Goal: Register for event/course

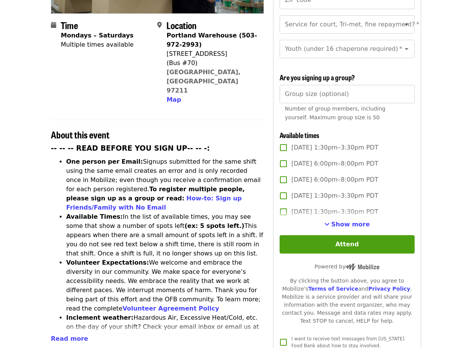
scroll to position [191, 0]
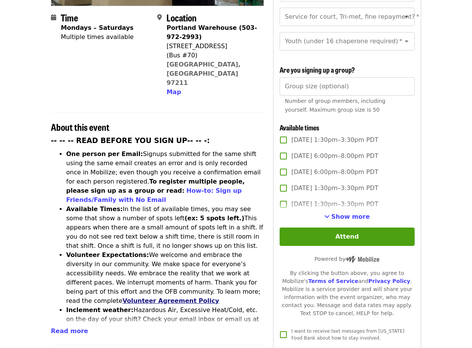
click at [219, 297] on link "Volunteer Agreement Policy" at bounding box center [170, 300] width 97 height 7
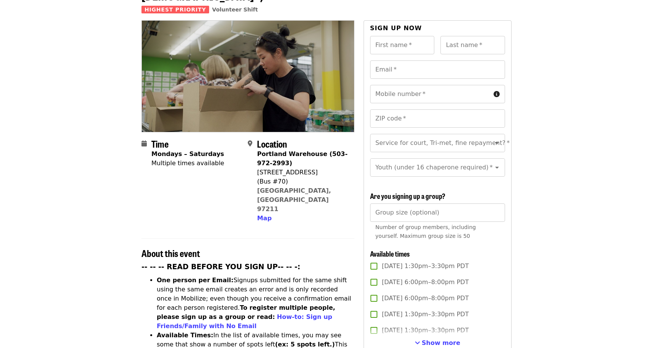
scroll to position [0, 0]
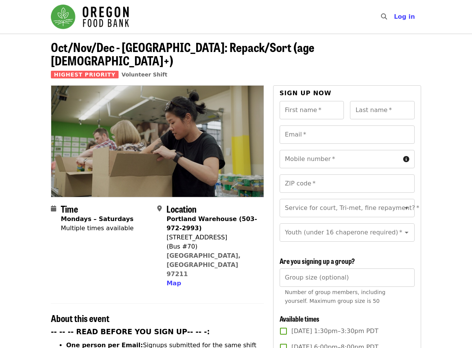
click at [63, 17] on img "Main navigation" at bounding box center [90, 17] width 78 height 24
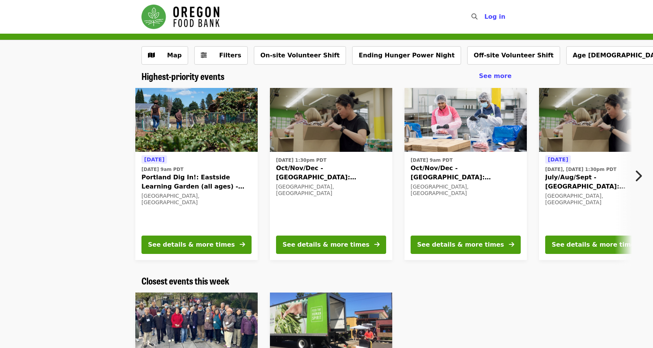
click at [472, 19] on icon "search icon" at bounding box center [475, 16] width 6 height 7
type input "**********"
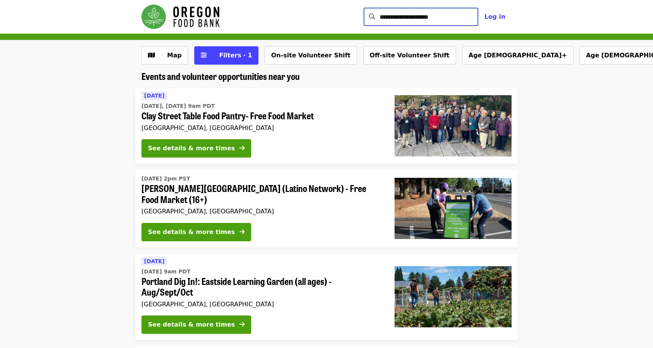
click at [187, 12] on img "Main navigation" at bounding box center [181, 17] width 78 height 24
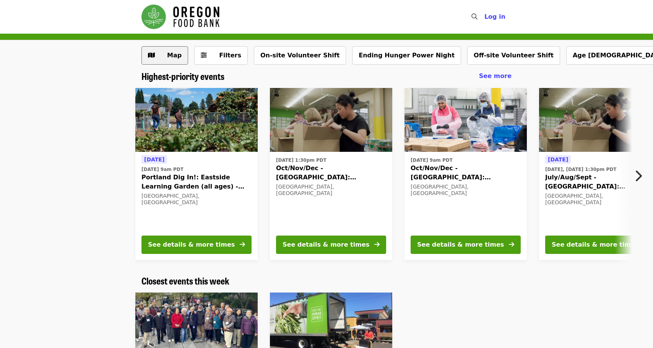
click at [160, 55] on span "Map" at bounding box center [171, 55] width 22 height 9
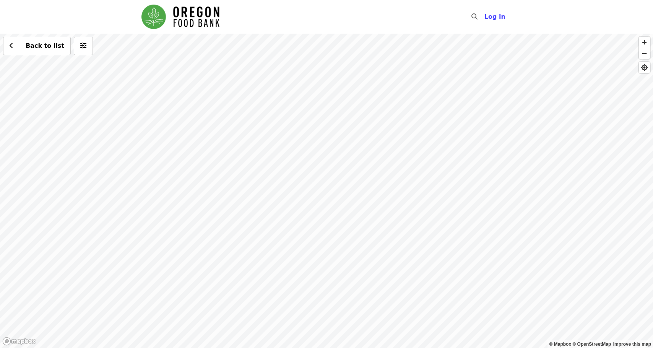
click at [174, 22] on img "Main navigation" at bounding box center [181, 17] width 78 height 24
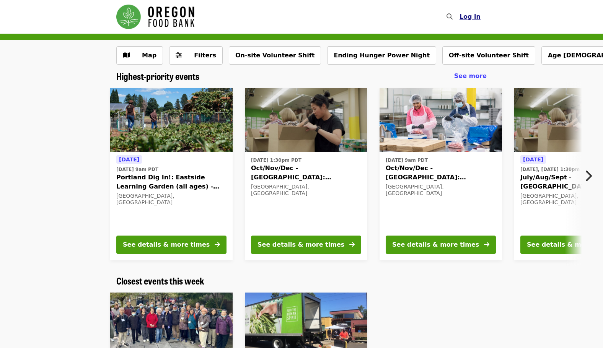
click at [472, 16] on span "Log in" at bounding box center [469, 16] width 21 height 7
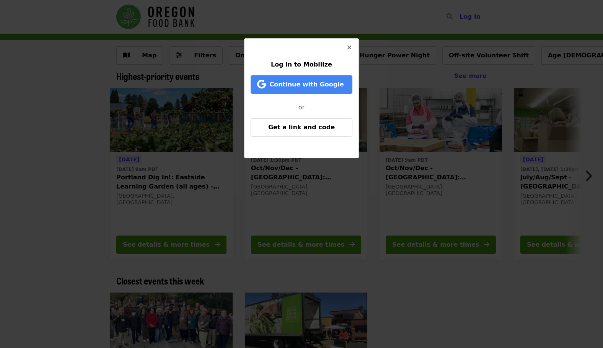
click at [348, 49] on icon "times icon" at bounding box center [349, 47] width 5 height 7
